Goal: Information Seeking & Learning: Learn about a topic

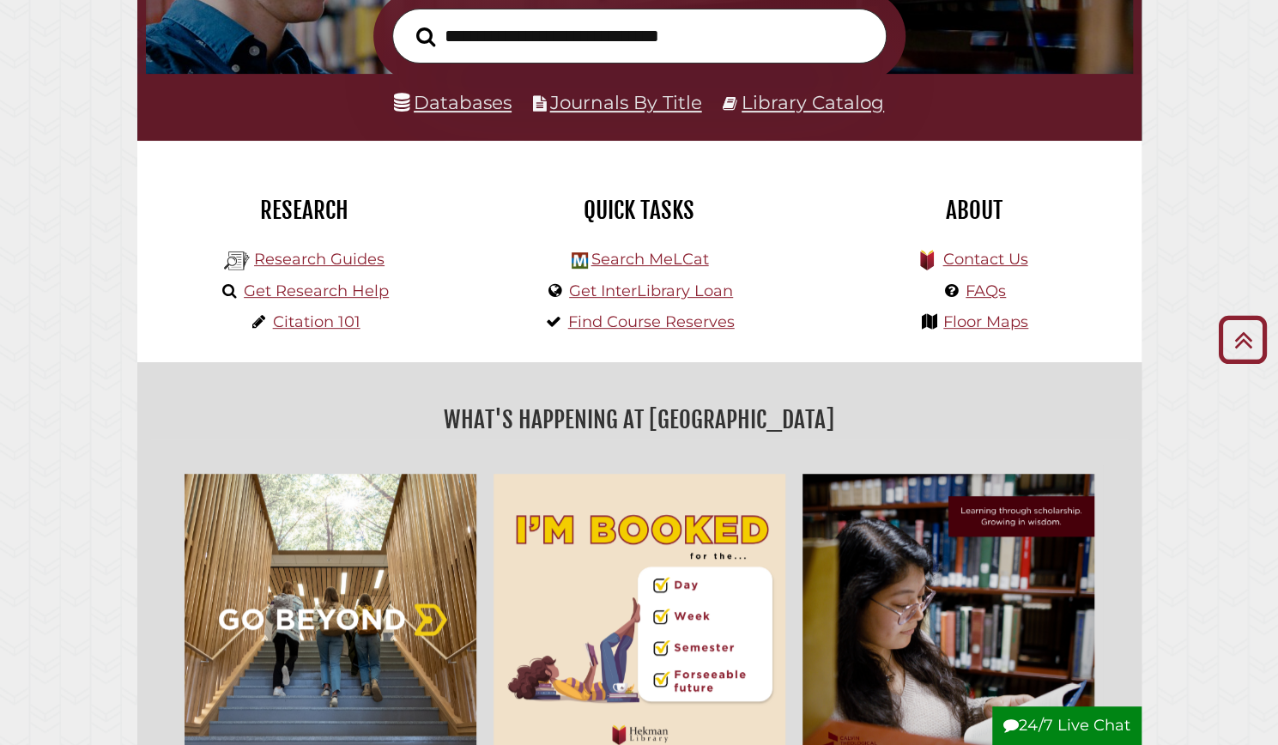
scroll to position [258, 0]
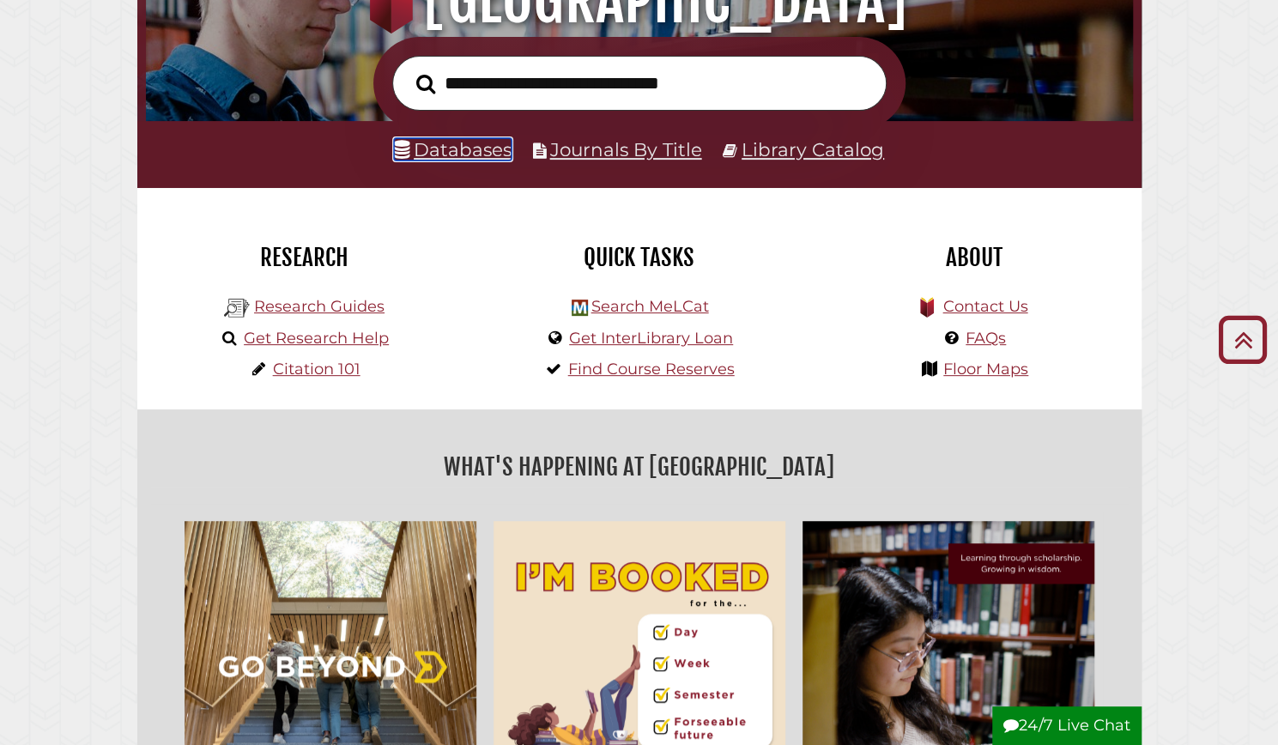
click at [455, 155] on link "Databases" at bounding box center [453, 149] width 118 height 22
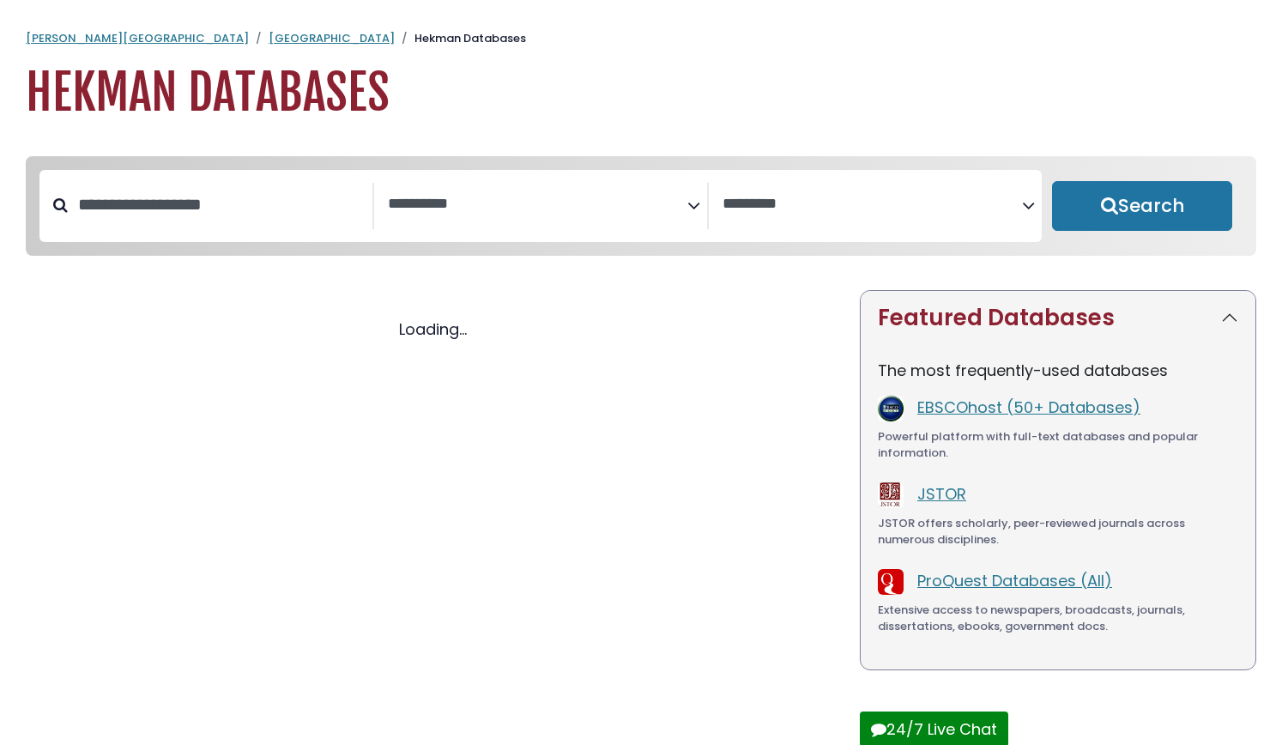
select select "Database Subject Filter"
select select "Database Vendors Filter"
select select "Database Subject Filter"
select select "Database Vendors Filter"
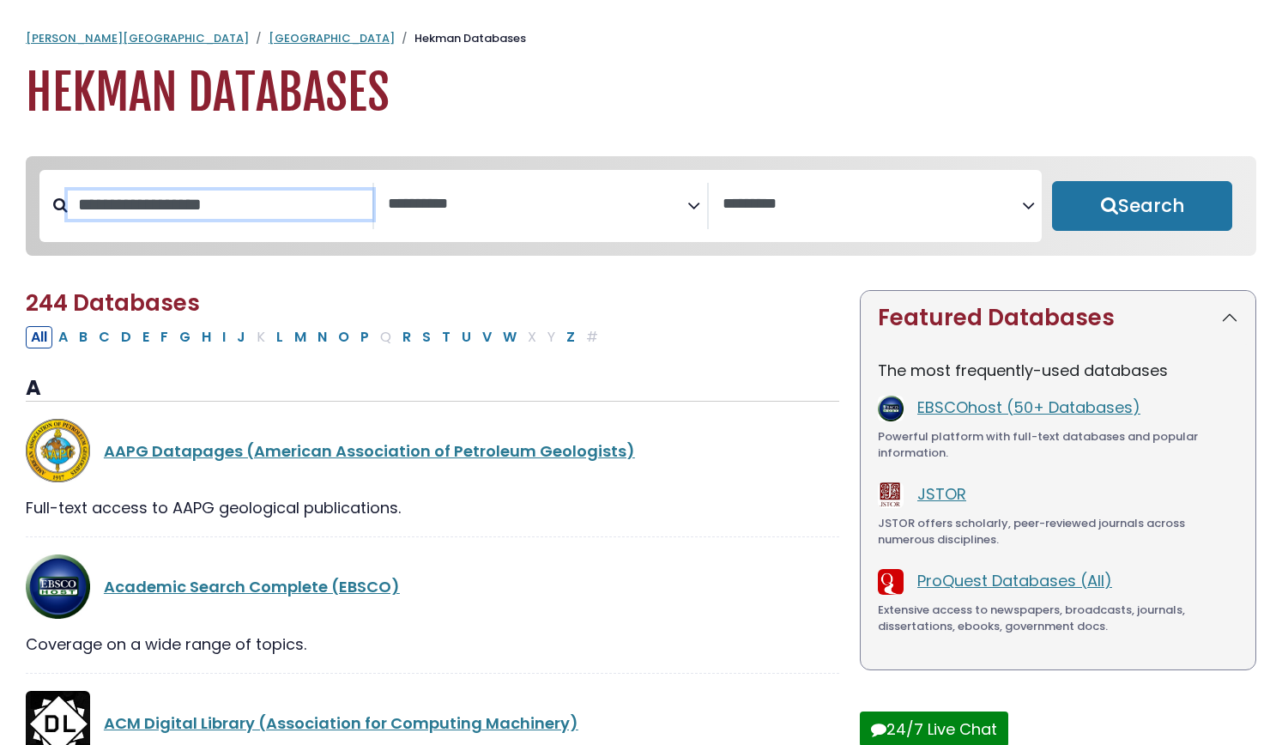
click at [266, 202] on input "Search database by title or keyword" at bounding box center [220, 204] width 305 height 28
type input "******"
click at [1052, 181] on button "Search" at bounding box center [1142, 206] width 180 height 50
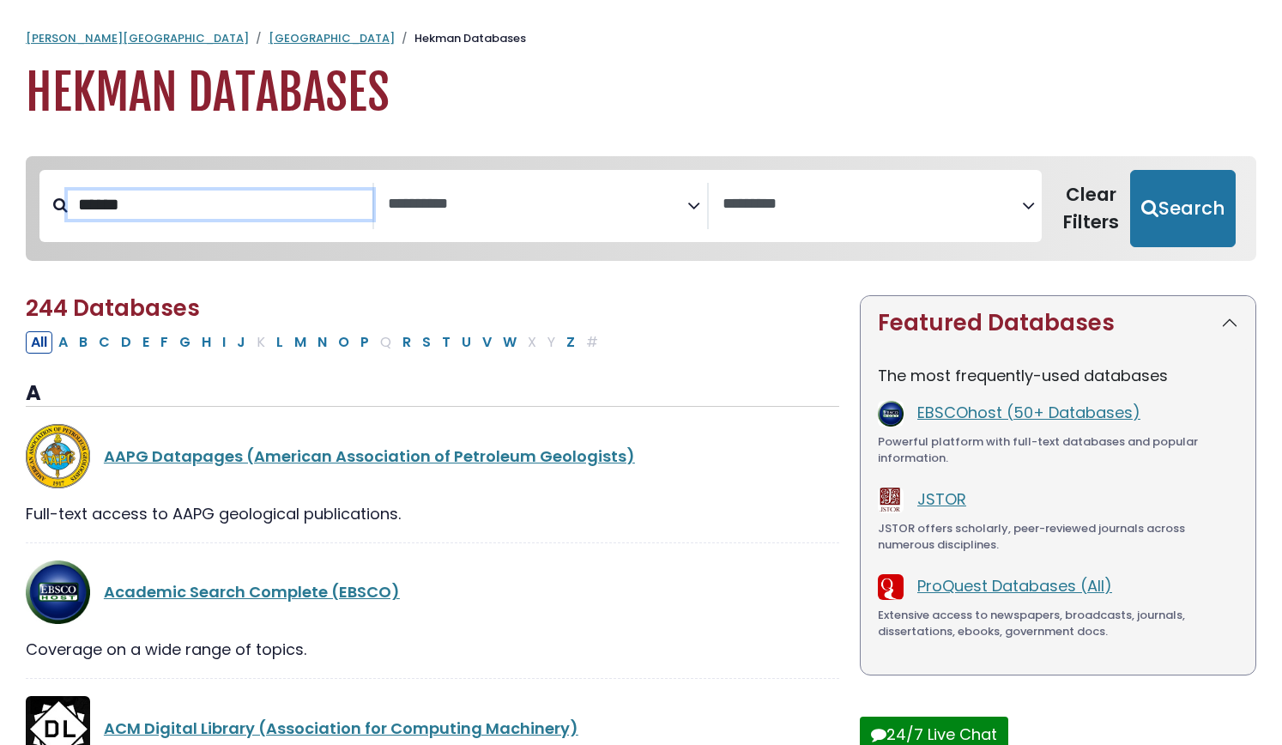
select select "Database Subject Filter"
select select "Database Vendors Filter"
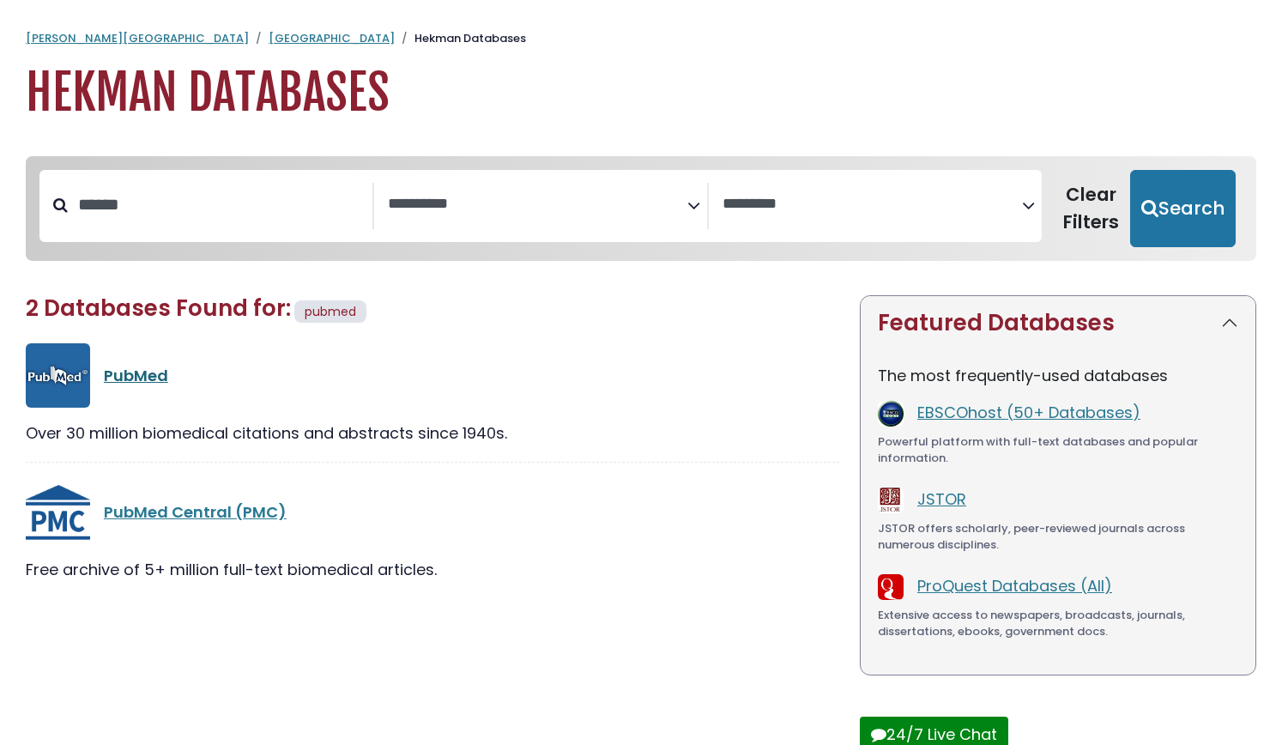
click at [143, 370] on link "PubMed" at bounding box center [136, 375] width 64 height 21
